Goal: Information Seeking & Learning: Learn about a topic

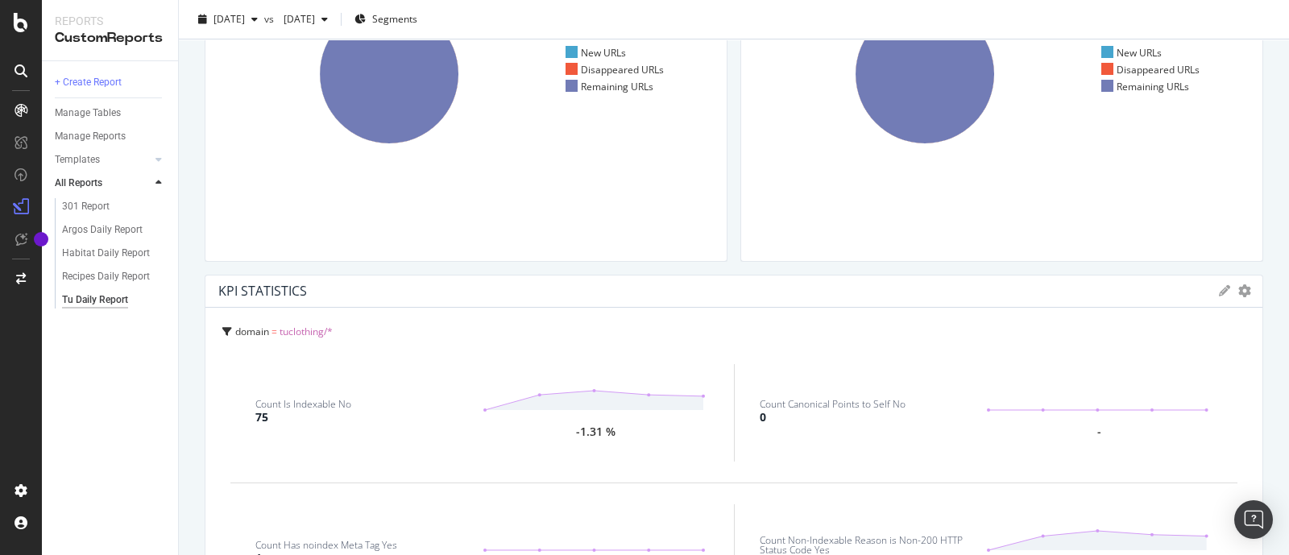
scroll to position [44, 0]
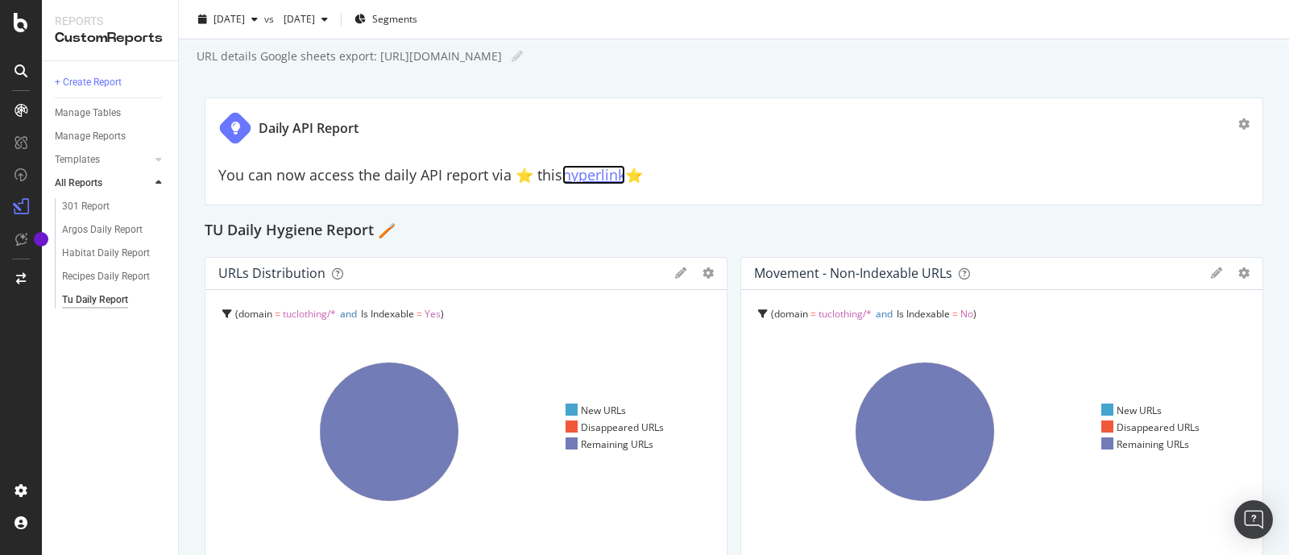
click at [583, 181] on link "hyperlink" at bounding box center [593, 174] width 63 height 19
click at [104, 227] on div "Argos Daily Report" at bounding box center [102, 229] width 81 height 17
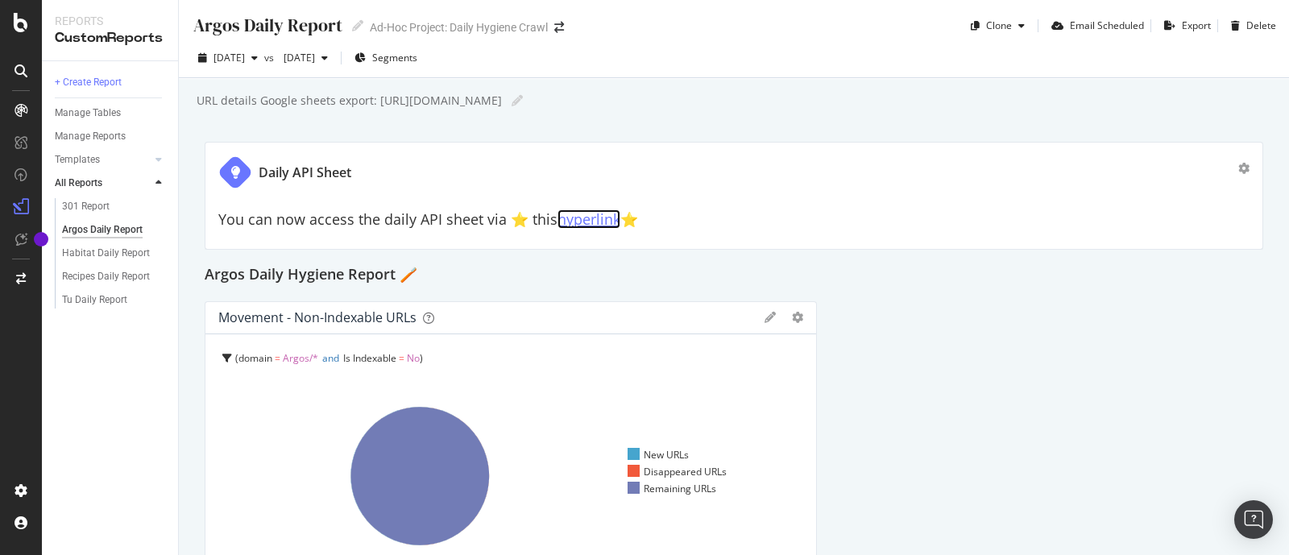
click at [606, 223] on link "hyperlink" at bounding box center [588, 218] width 63 height 19
click at [106, 256] on div "Habitat Daily Report" at bounding box center [106, 253] width 88 height 17
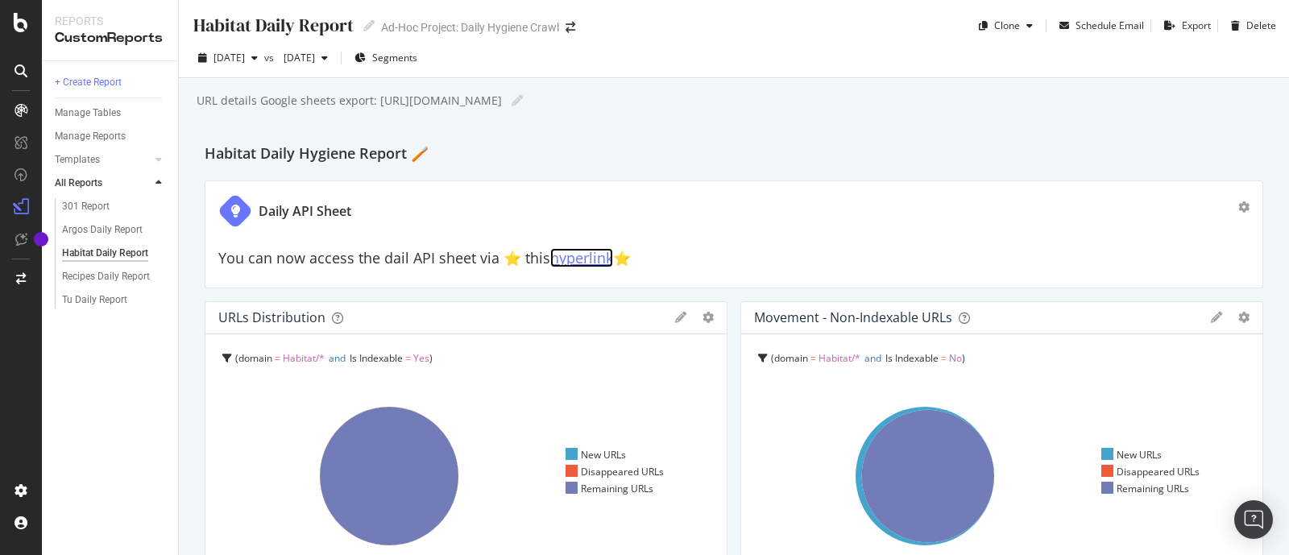
click at [574, 255] on link "hyperlink" at bounding box center [581, 257] width 63 height 19
